Goal: Transaction & Acquisition: Download file/media

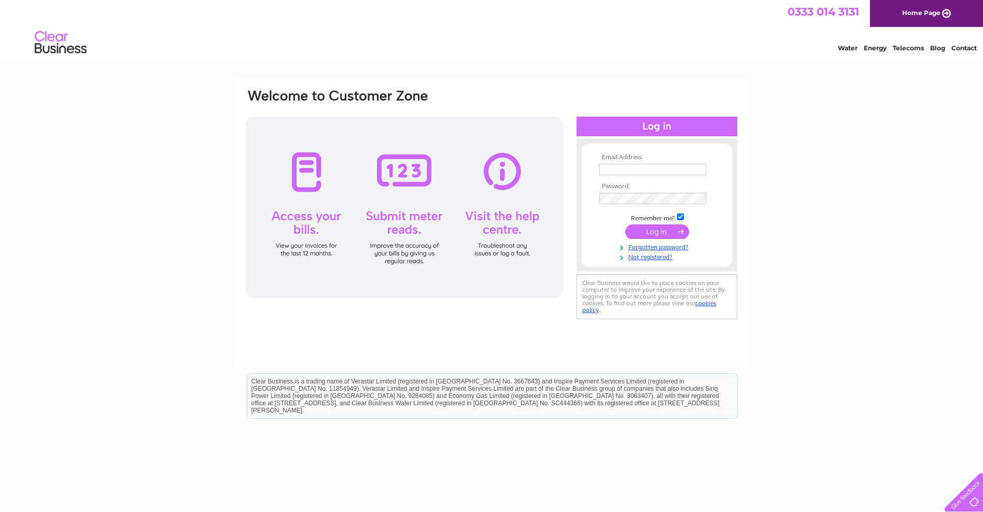
click at [607, 171] on input "text" at bounding box center [652, 169] width 107 height 11
type input "[EMAIL_ADDRESS][DOMAIN_NAME]"
click at [649, 233] on input "submit" at bounding box center [657, 233] width 64 height 15
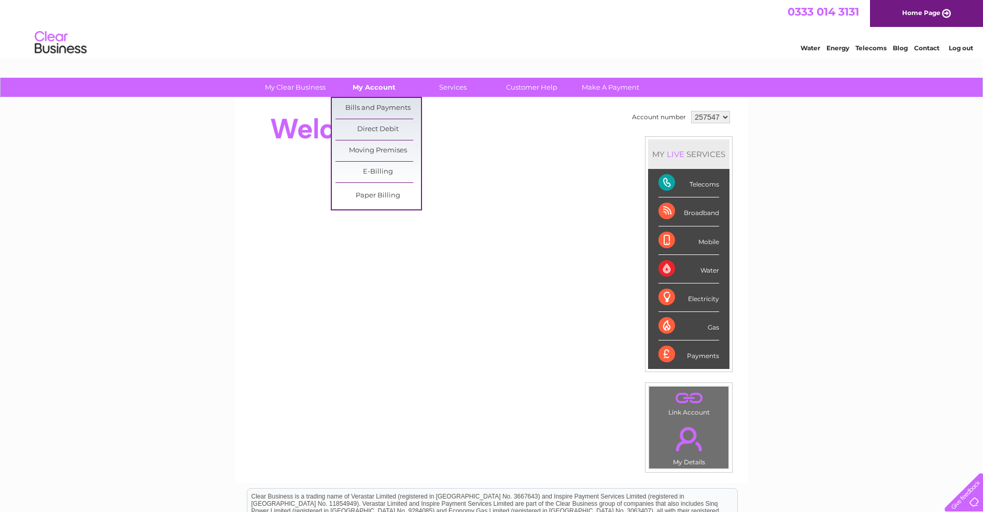
click at [371, 87] on link "My Account" at bounding box center [374, 87] width 86 height 19
click at [366, 109] on link "Bills and Payments" at bounding box center [379, 108] width 86 height 21
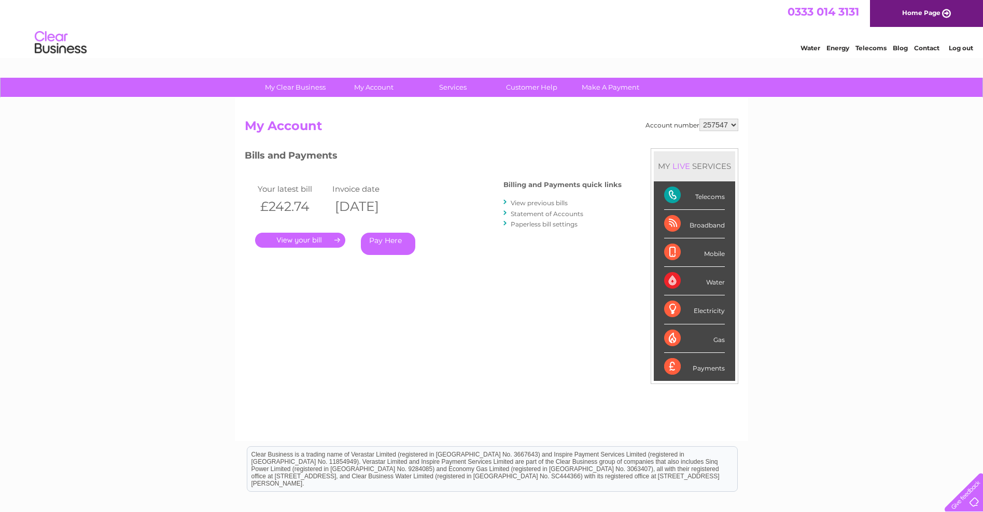
click at [541, 202] on link "View previous bills" at bounding box center [539, 203] width 57 height 8
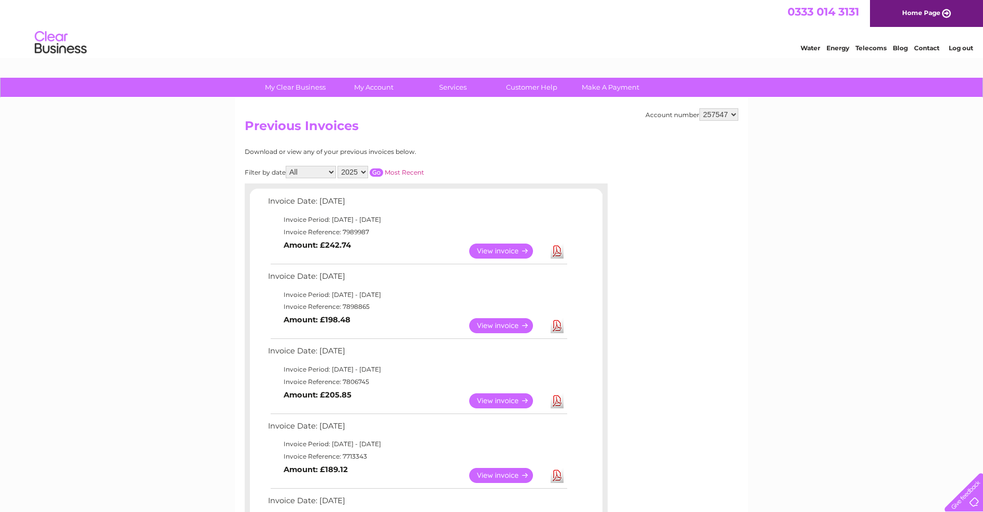
click at [555, 249] on link "Download" at bounding box center [557, 251] width 13 height 15
click at [557, 326] on link "Download" at bounding box center [557, 325] width 13 height 15
click at [555, 401] on link "Download" at bounding box center [557, 401] width 13 height 15
click at [553, 476] on link "Download" at bounding box center [557, 475] width 13 height 15
click at [708, 116] on select "257547" at bounding box center [719, 114] width 39 height 12
